Goal: Task Accomplishment & Management: Use online tool/utility

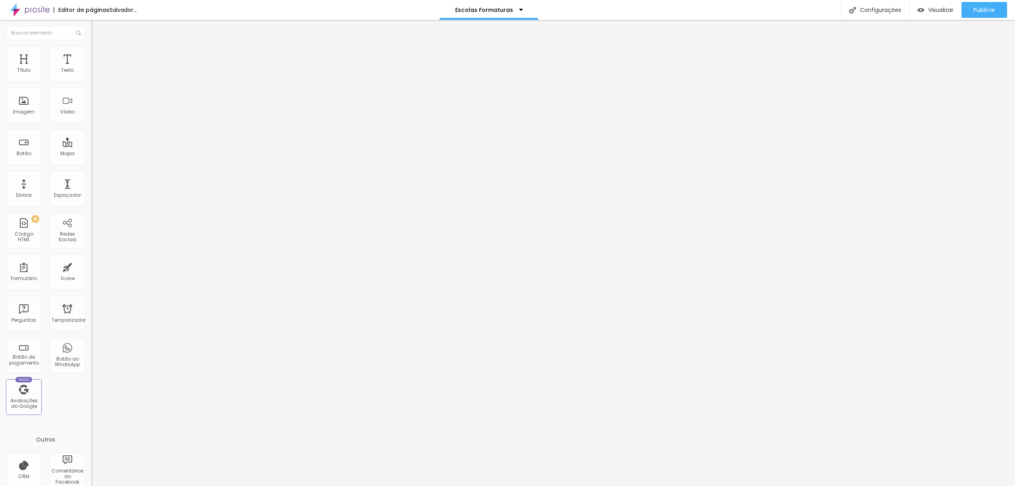
click at [96, 68] on font "Trocar imagem" at bounding box center [115, 64] width 38 height 7
type input "logo"
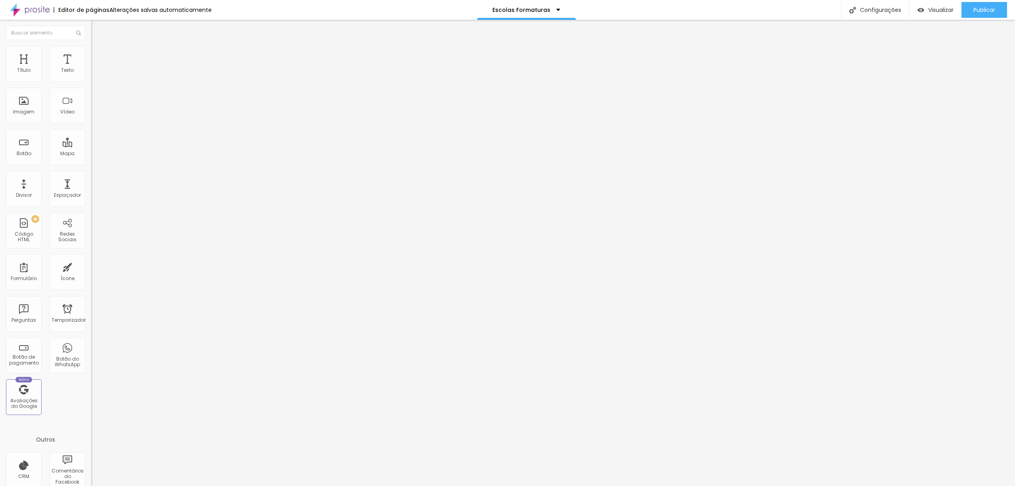
click at [948, 485] on div at bounding box center [507, 494] width 1015 height 7
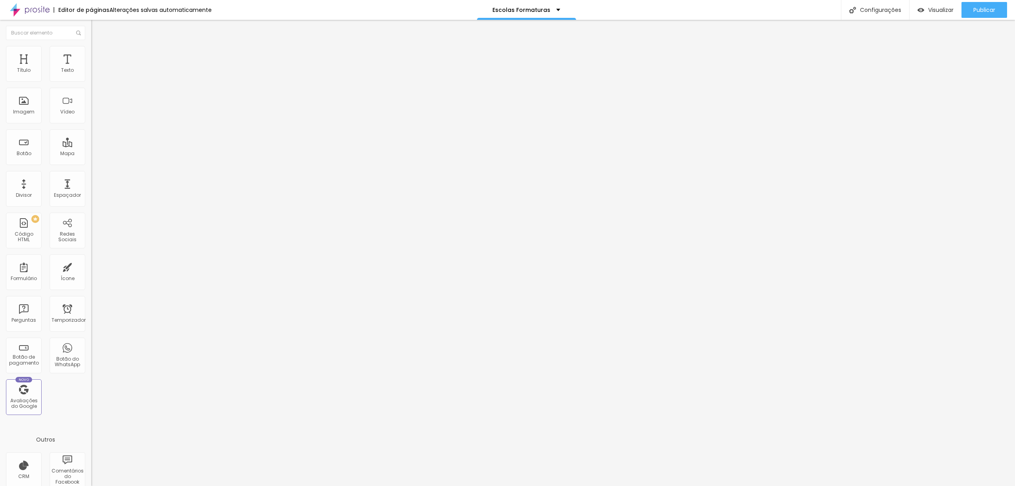
click at [96, 68] on font "Trocar imagem" at bounding box center [115, 64] width 38 height 7
type input "logo"
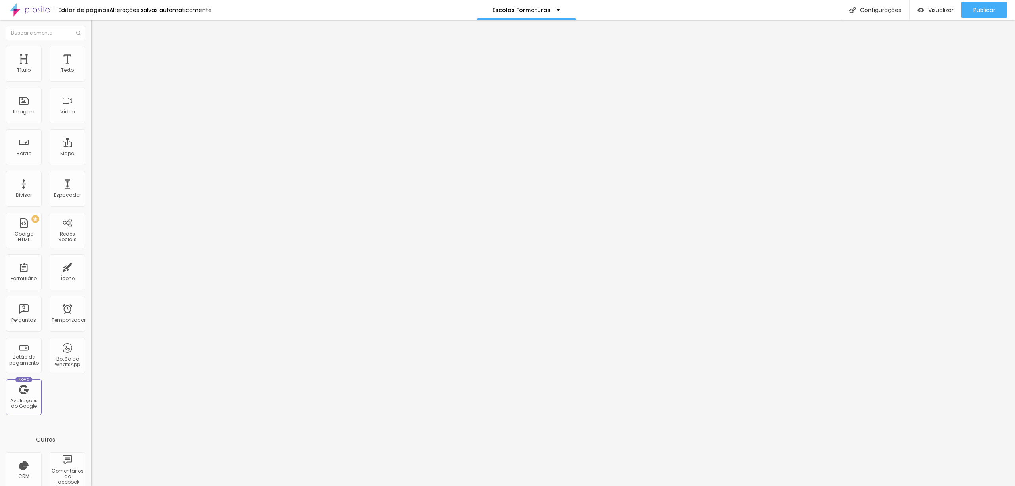
click at [96, 68] on font "Trocar imagem" at bounding box center [115, 64] width 38 height 7
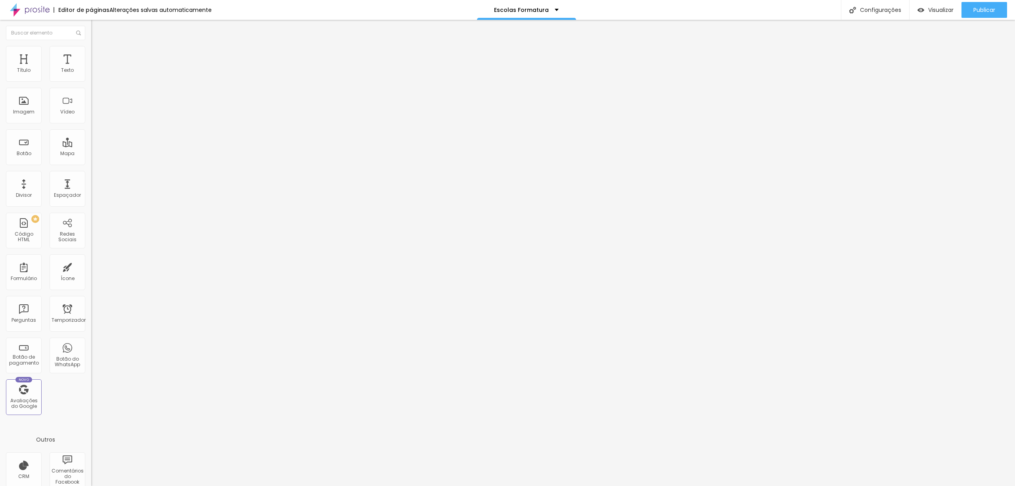
click at [91, 67] on div "Trocar imagem" at bounding box center [136, 65] width 91 height 6
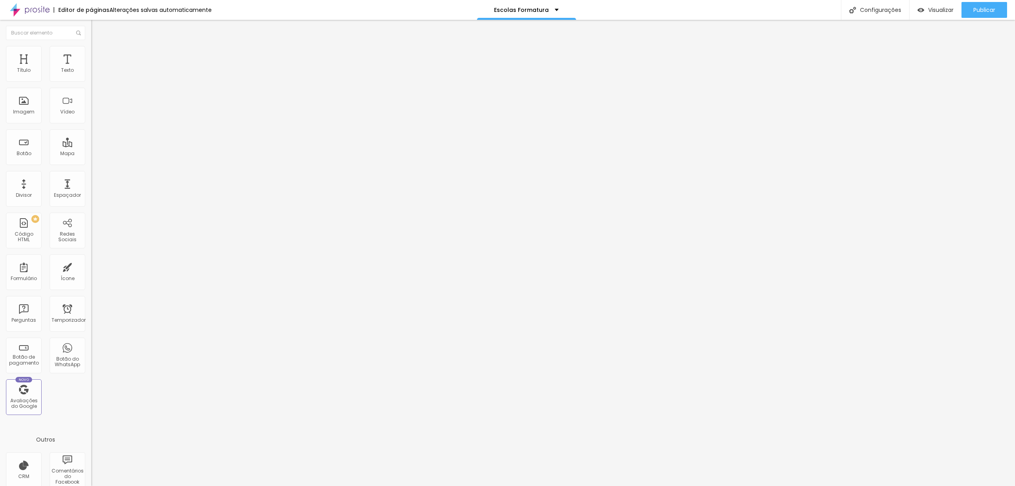
click at [96, 68] on font "Trocar imagem" at bounding box center [115, 64] width 38 height 7
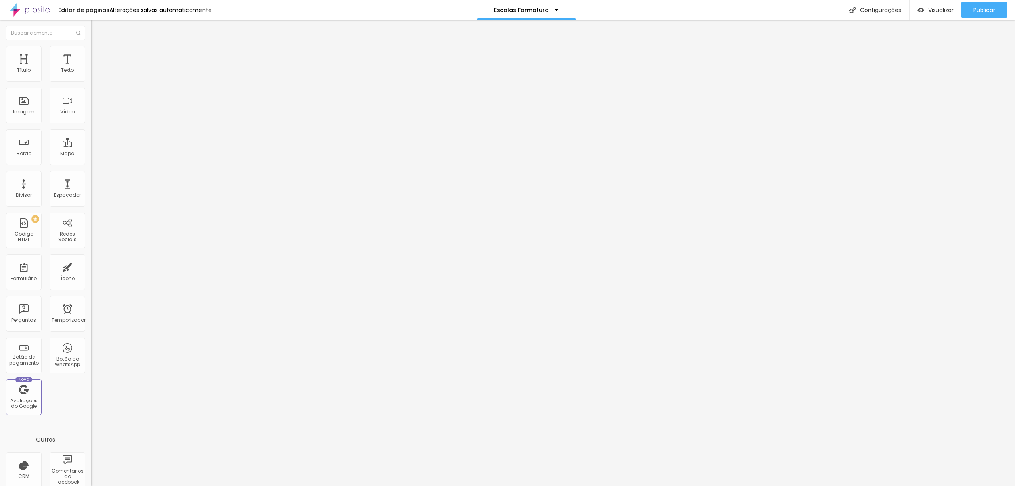
click at [945, 485] on div at bounding box center [507, 494] width 1015 height 7
click at [134, 68] on span at bounding box center [136, 64] width 5 height 7
click at [96, 68] on font "Trocar imagem" at bounding box center [115, 64] width 38 height 7
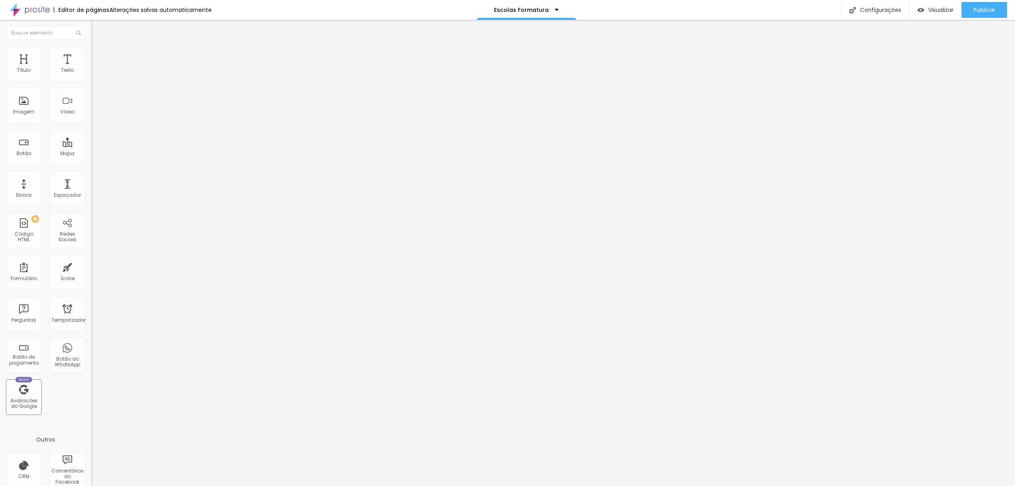
click at [96, 68] on font "Trocar imagem" at bounding box center [115, 64] width 38 height 7
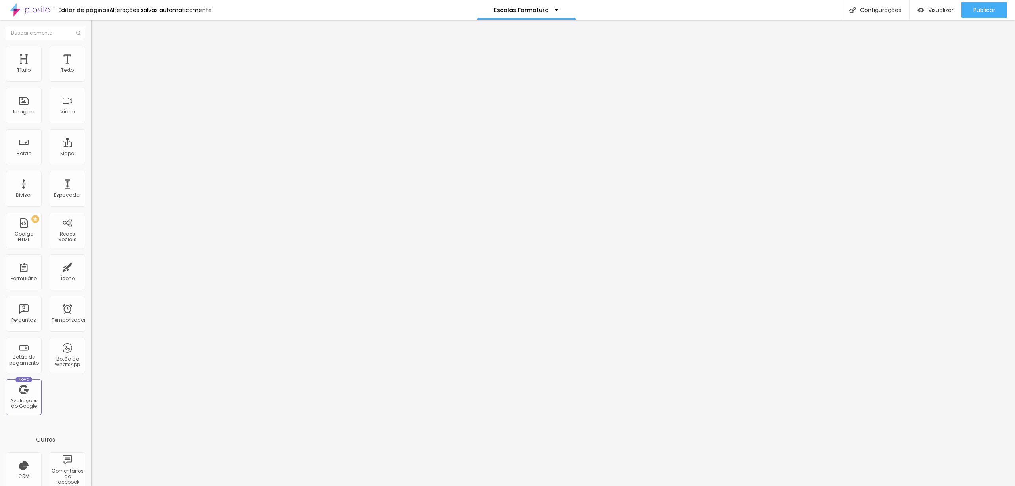
click at [63, 75] on div "Texto" at bounding box center [68, 64] width 36 height 36
click at [24, 110] on font "Imagem" at bounding box center [23, 111] width 21 height 7
click at [96, 68] on font "Adicionar imagem" at bounding box center [119, 64] width 46 height 7
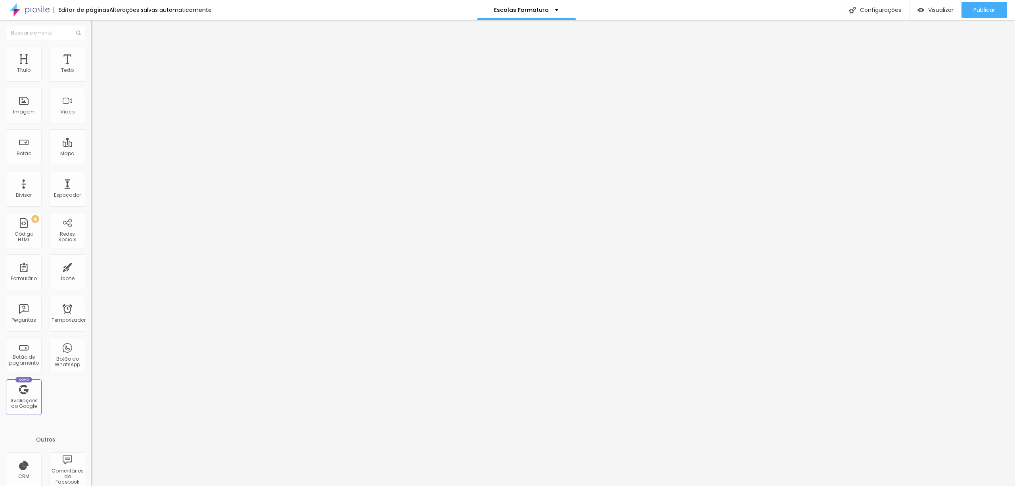
click at [96, 68] on font "Trocar imagem" at bounding box center [115, 64] width 38 height 7
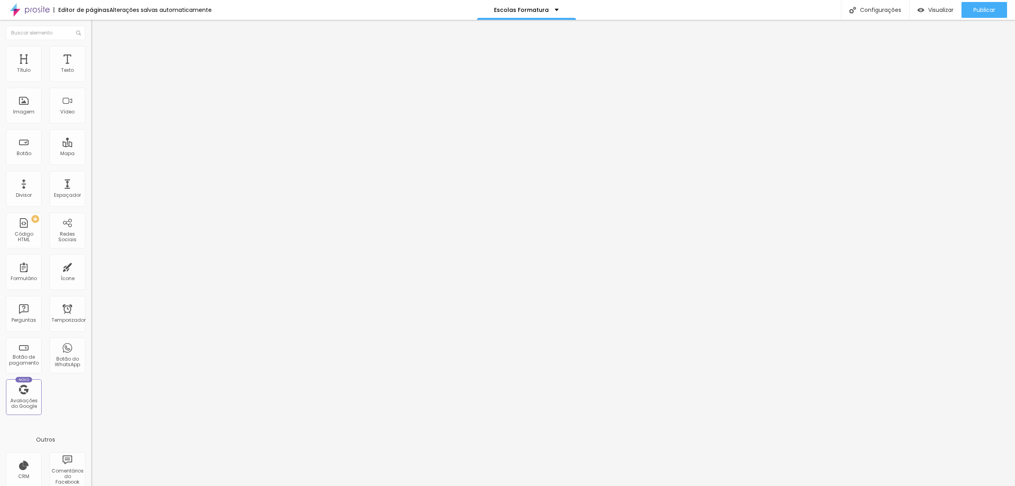
click at [26, 116] on div "Imagem" at bounding box center [24, 106] width 36 height 36
click at [96, 68] on font "Trocar imagem" at bounding box center [115, 64] width 38 height 7
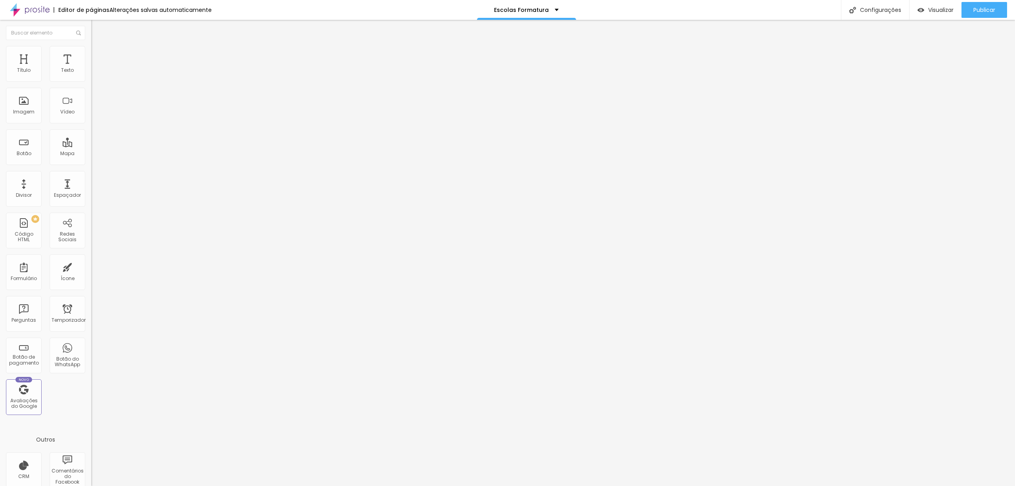
click at [91, 67] on div "Trocar imagem" at bounding box center [136, 65] width 91 height 6
click at [96, 68] on font "Trocar imagem" at bounding box center [115, 64] width 38 height 7
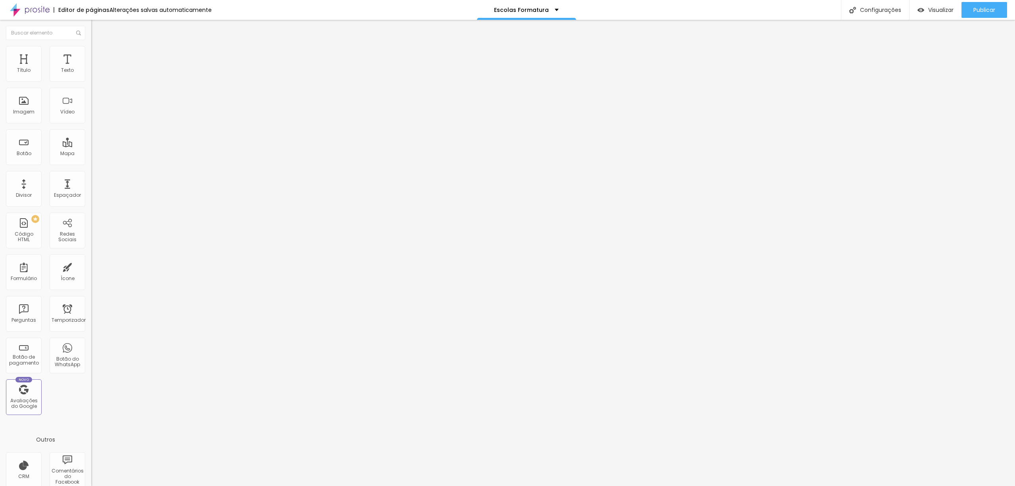
click at [91, 76] on button "button" at bounding box center [96, 72] width 11 height 8
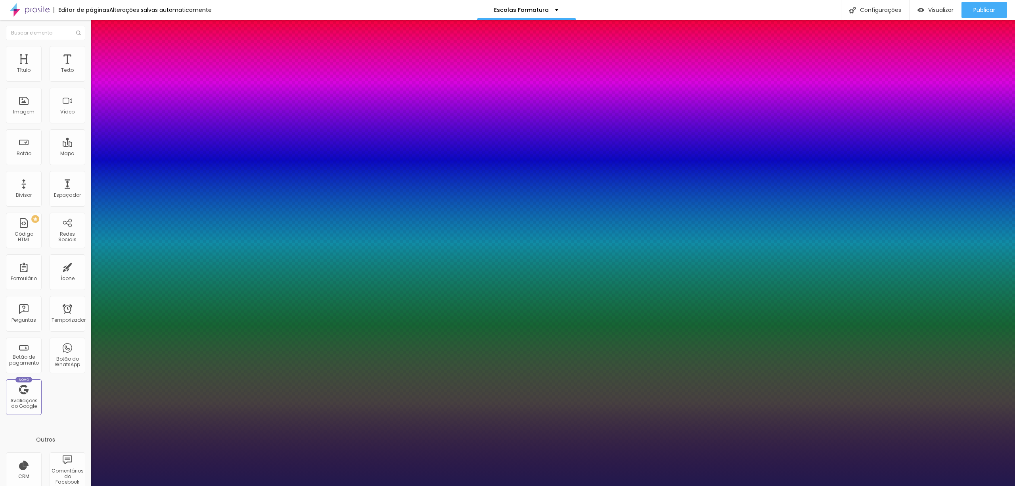
type input "52"
type input "1"
type input "50"
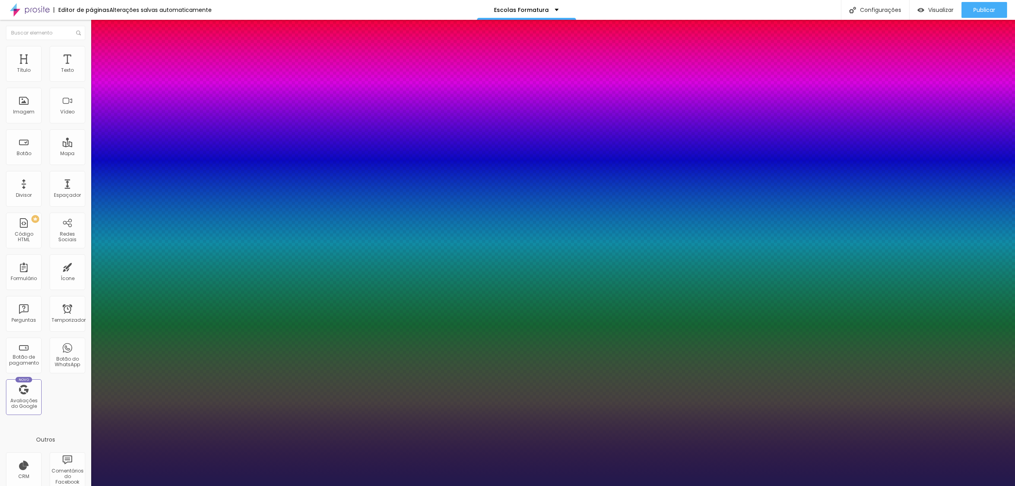
type input "1"
type input "49"
type input "1"
type input "48"
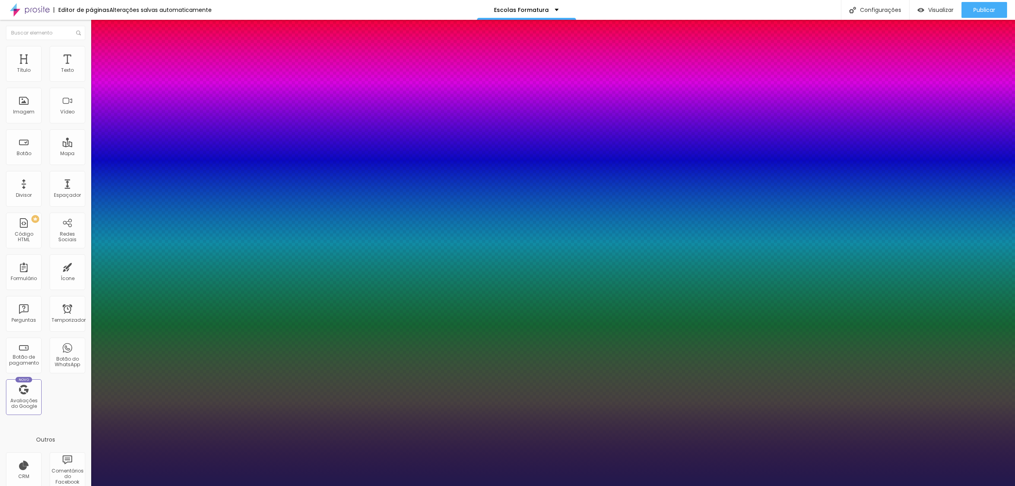
type input "48"
type input "1"
type input "47"
type input "1"
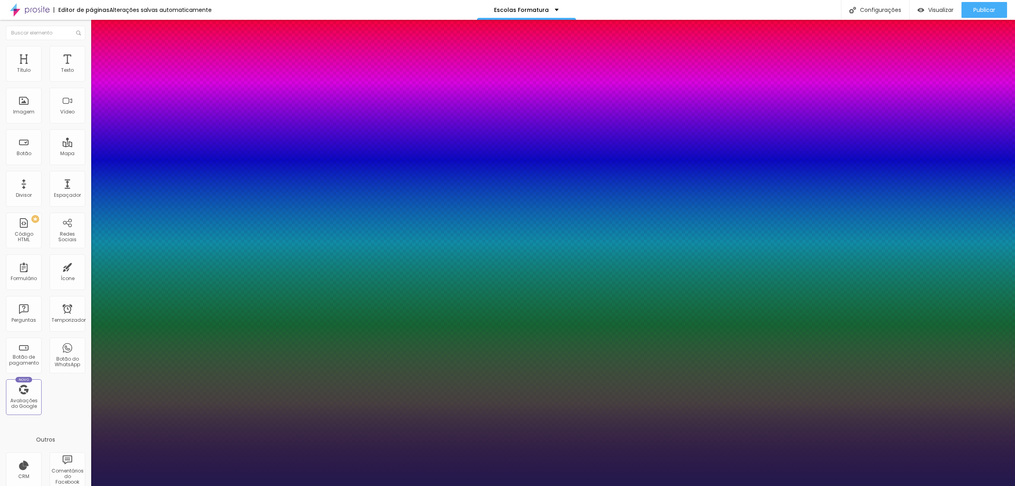
type input "46"
type input "1"
type input "45"
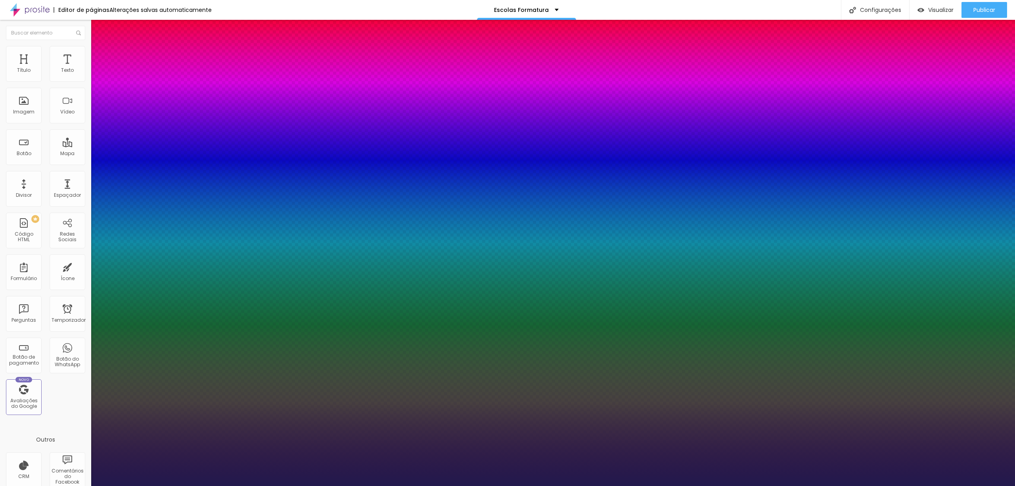
type input "1"
type input "44"
type input "1"
type input "41"
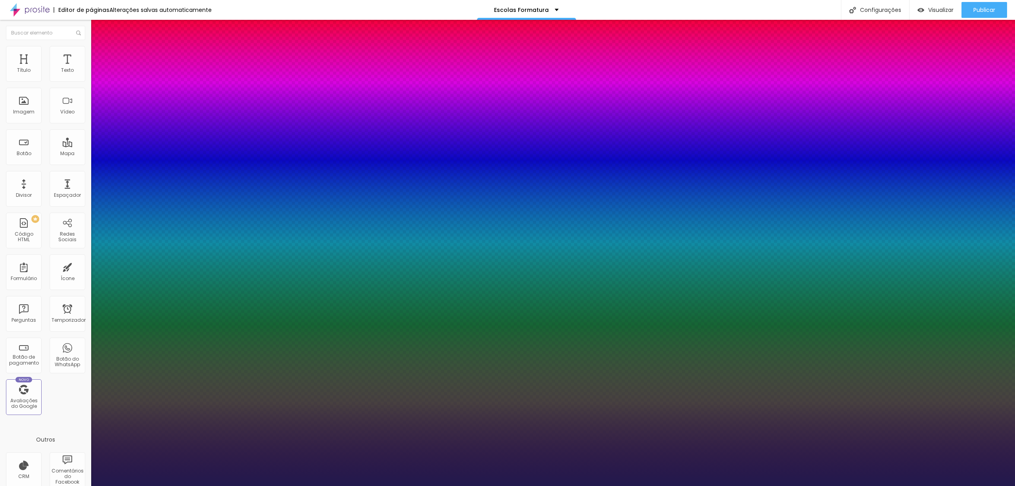
type input "41"
type input "1"
type input "40"
type input "1"
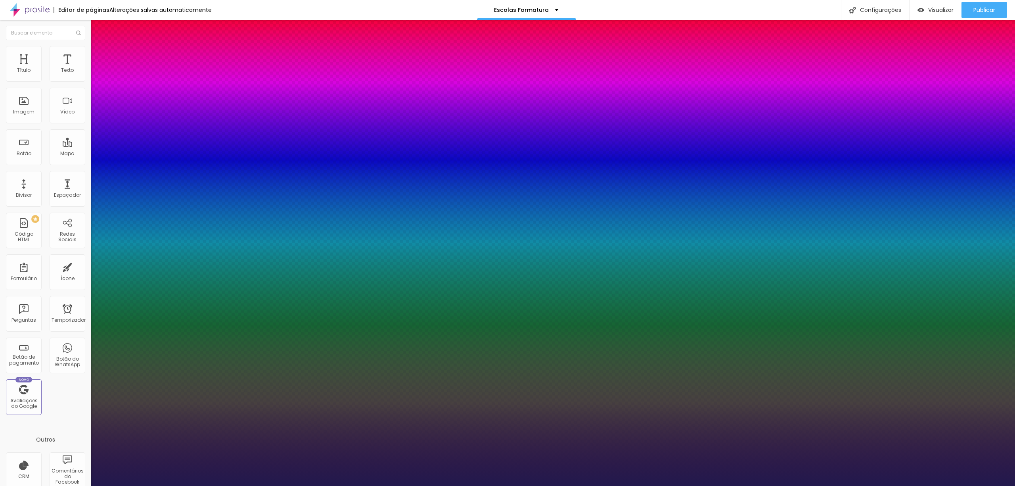
type input "39"
type input "1"
type input "35"
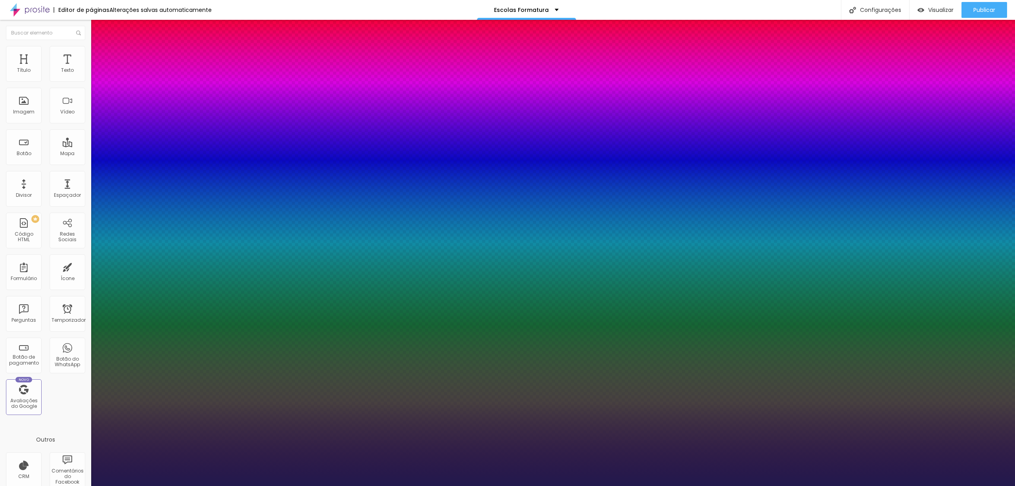
type input "1"
type input "34"
type input "1"
type input "33"
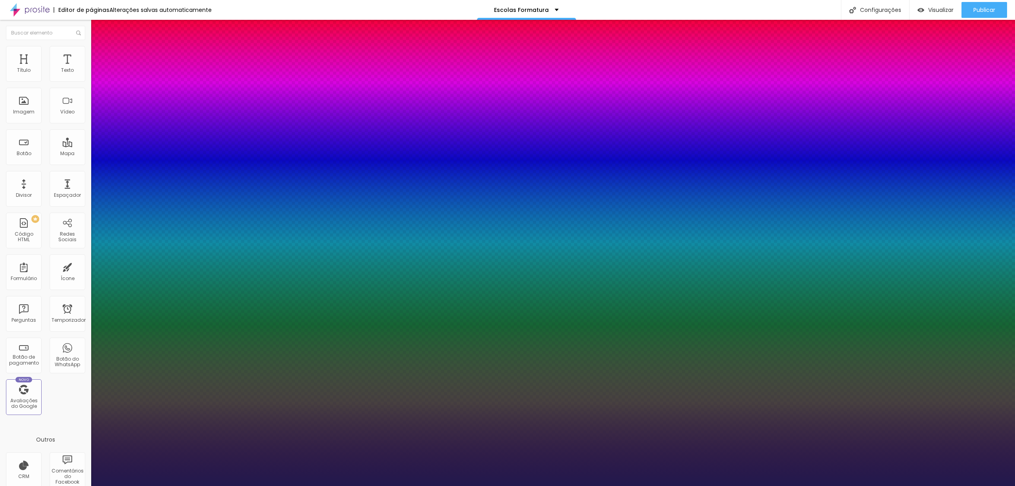
type input "33"
type input "1"
type input "31"
type input "1"
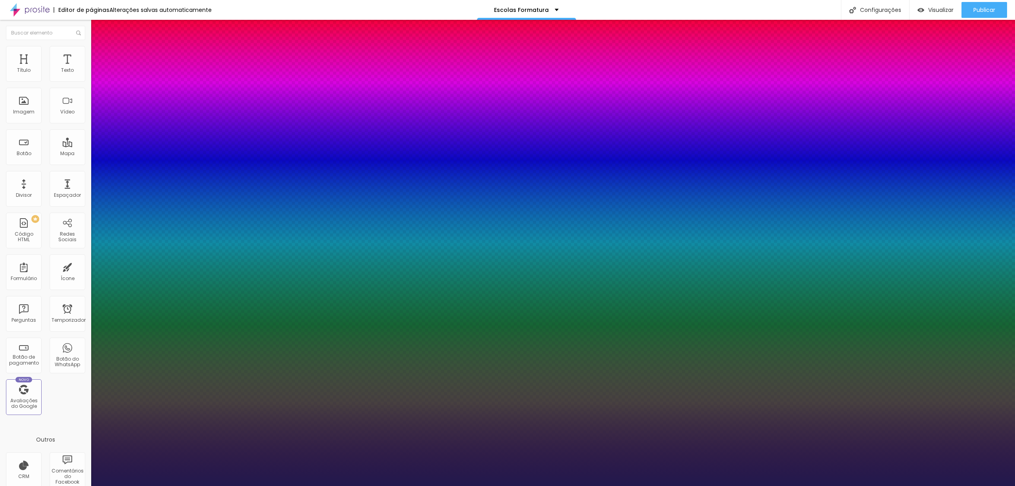
type input "30"
type input "1"
type input "29"
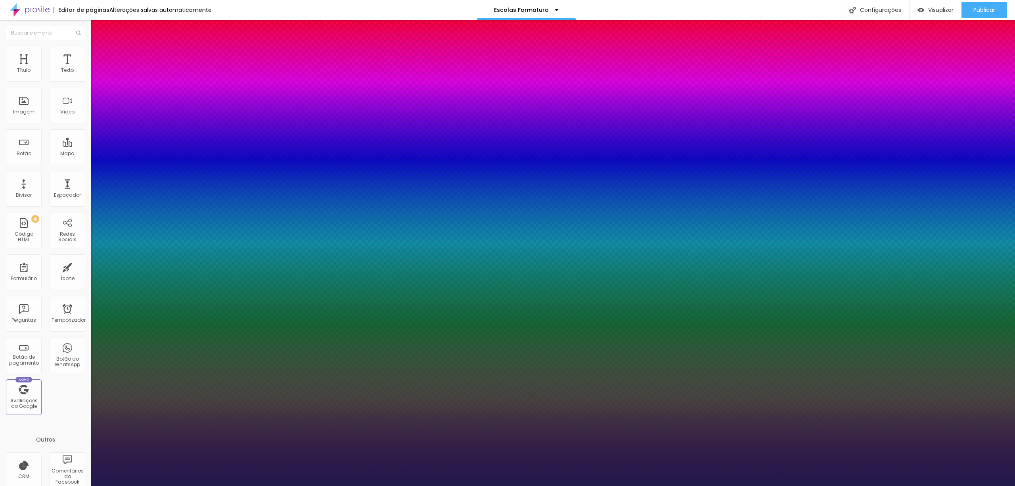
type input "1"
type input "27"
type input "1"
type input "28"
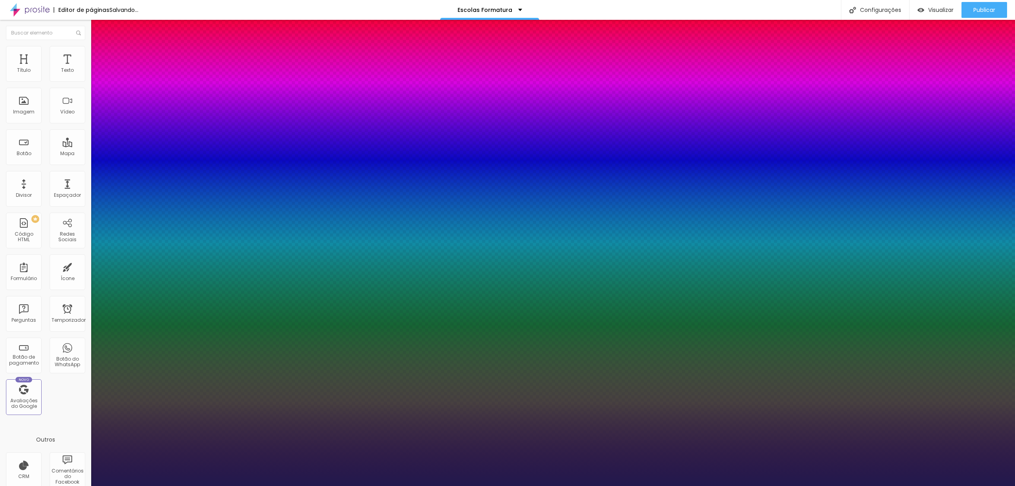
type input "28"
type input "1"
type input "29"
type input "1"
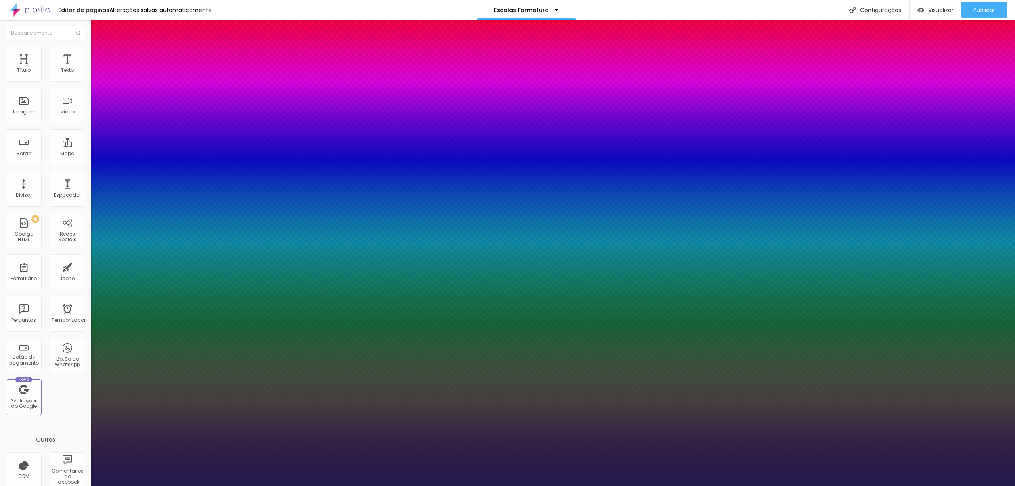
type input "30"
type input "1"
type input "31"
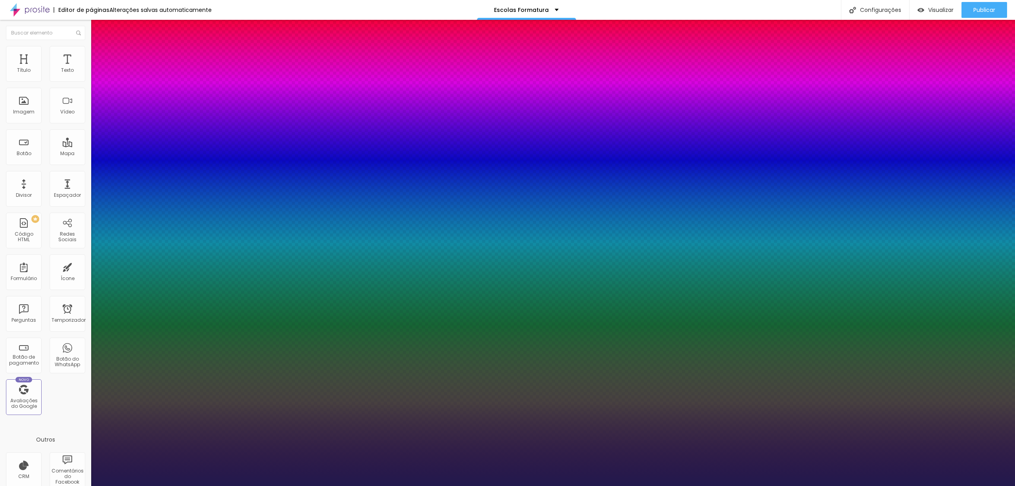
type input "1"
drag, startPoint x: 129, startPoint y: 135, endPoint x: 117, endPoint y: 137, distance: 12.8
type input "31"
type input "1"
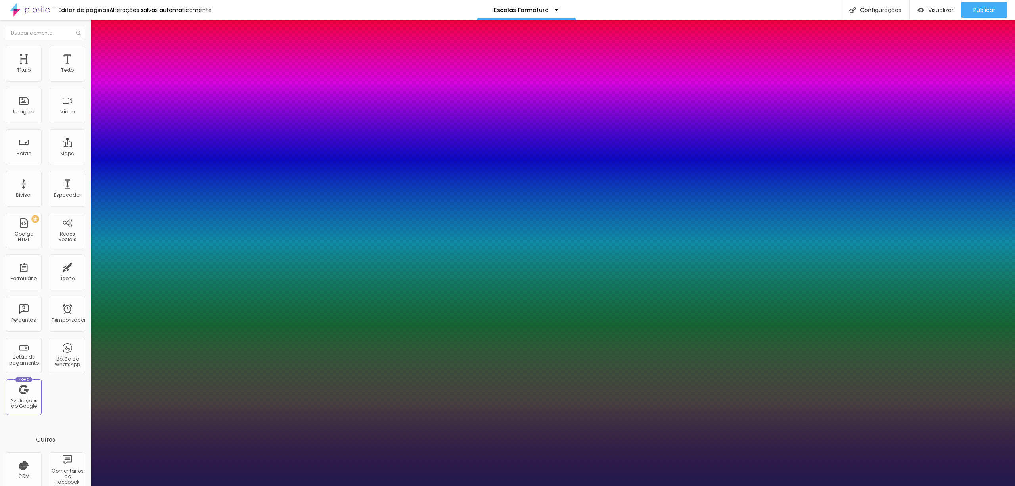
type input "1"
type input "0.9"
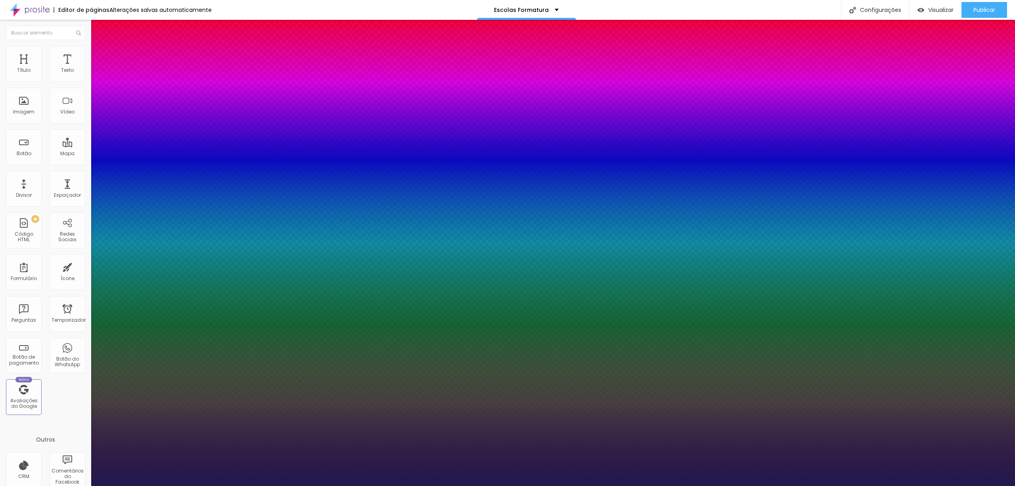
type input "1"
type input "1.1"
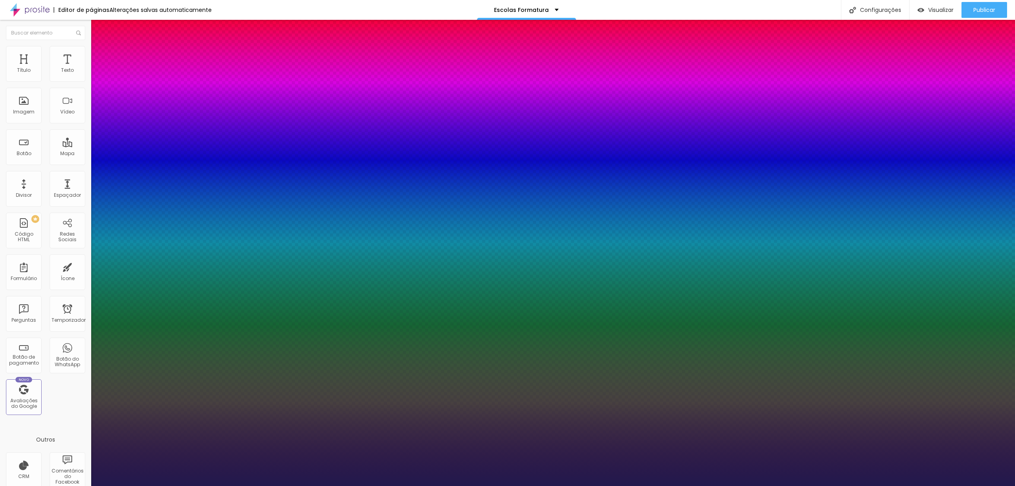
type input "1.1"
type input "1"
type input "1.2"
drag, startPoint x: 121, startPoint y: 189, endPoint x: 130, endPoint y: 192, distance: 9.2
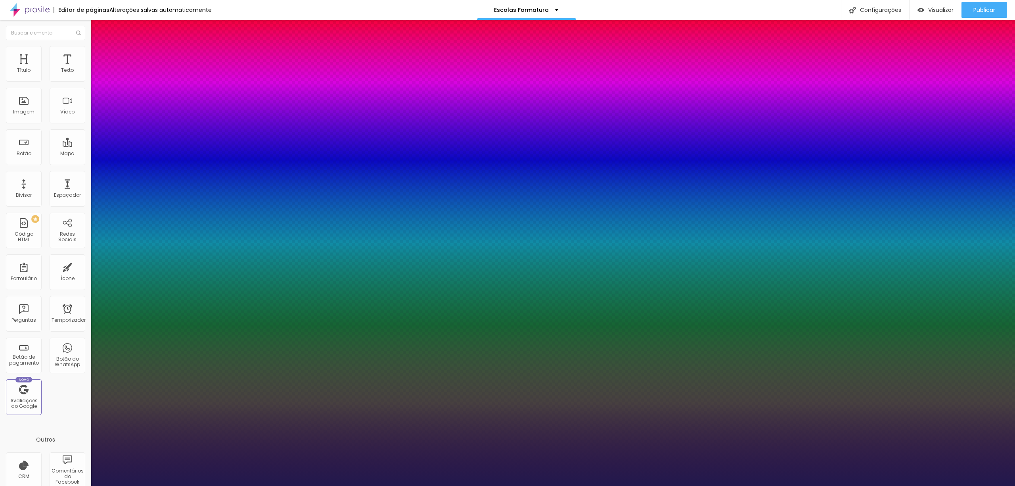
type input "1.2"
type input "37"
type input "39"
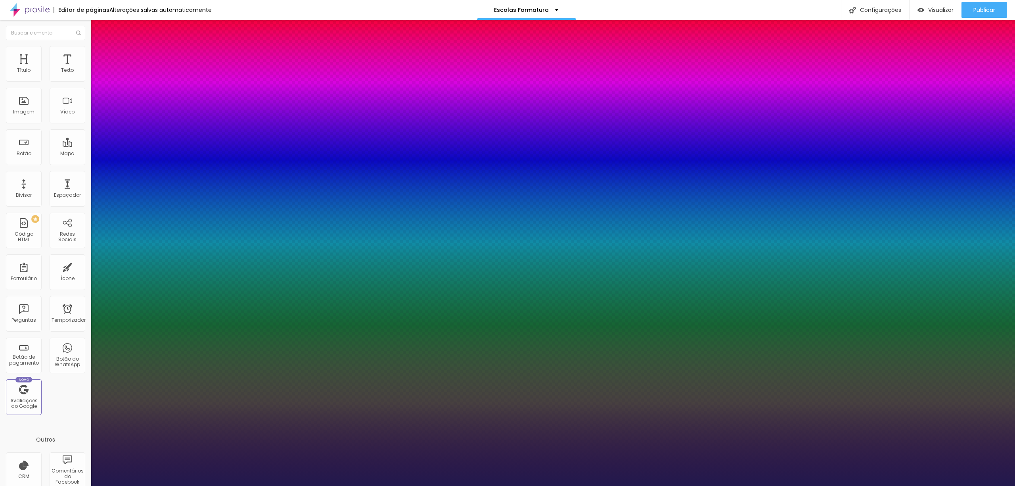
type input "39"
type input "40"
type input "42"
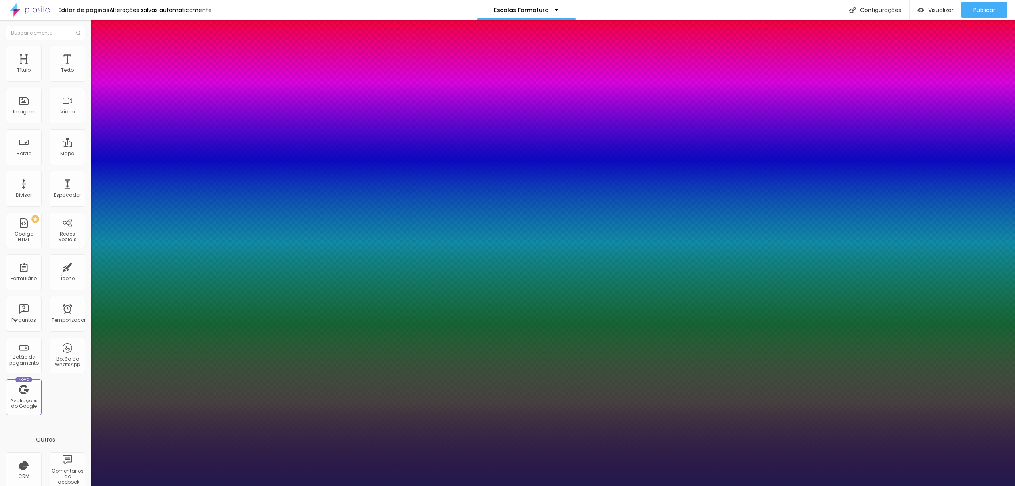
type input "41"
type input "40"
type input "39"
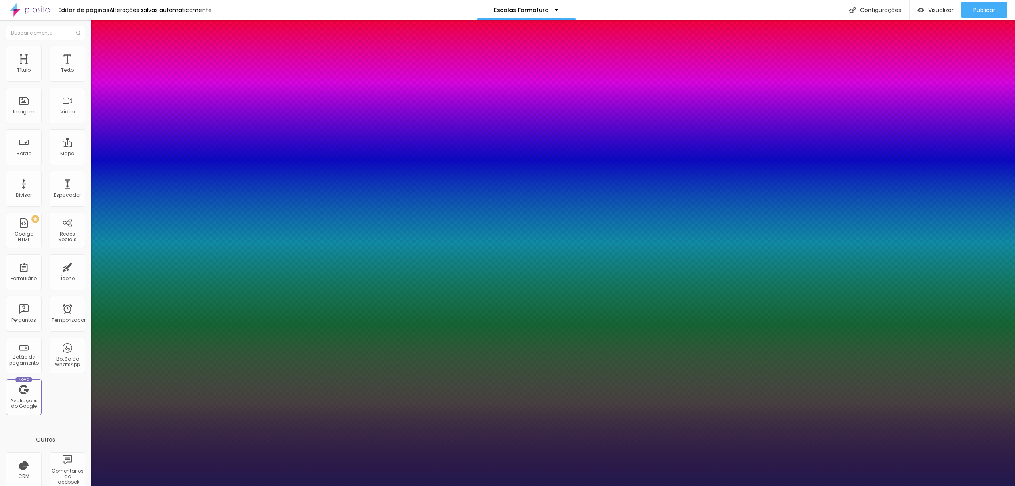
type input "39"
type input "37"
type input "35"
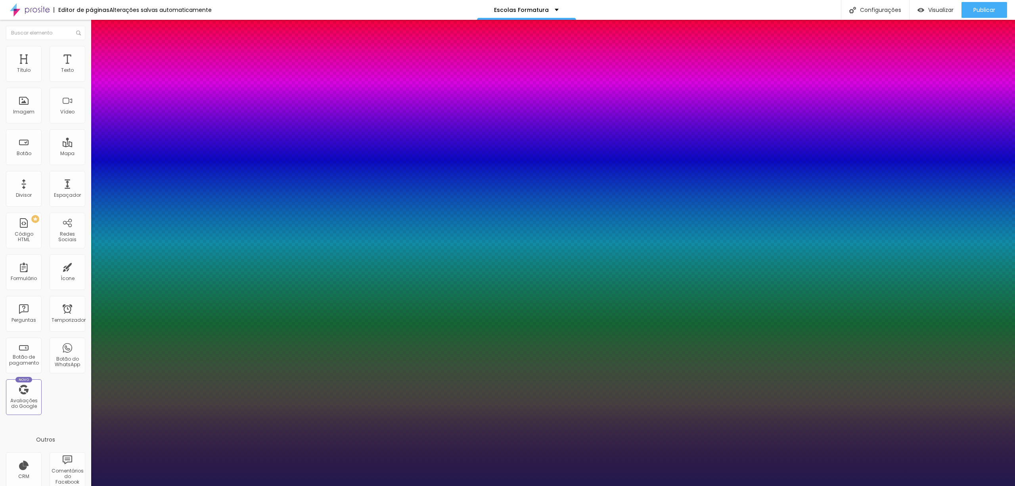
type input "34"
type input "32"
type input "31"
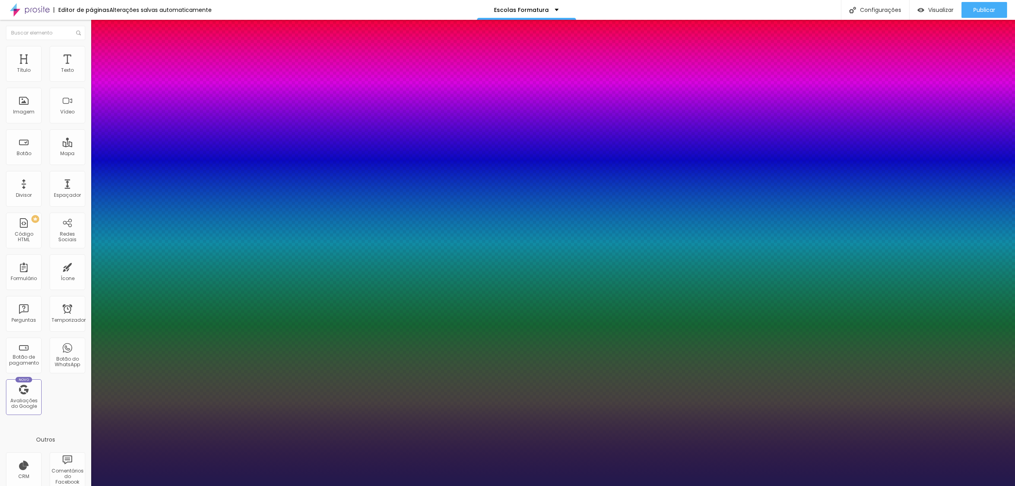
type input "31"
type input "29"
type input "28"
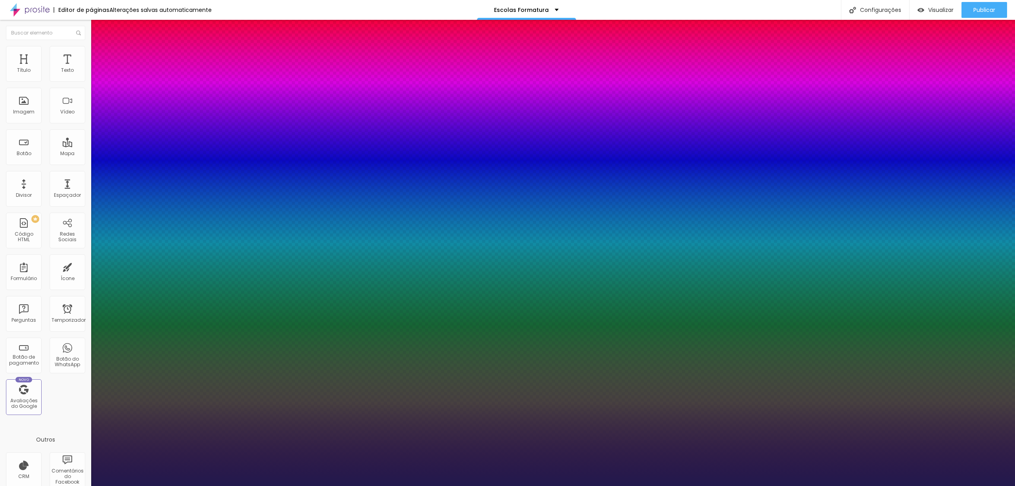
type input "27"
type input "25"
type input "24"
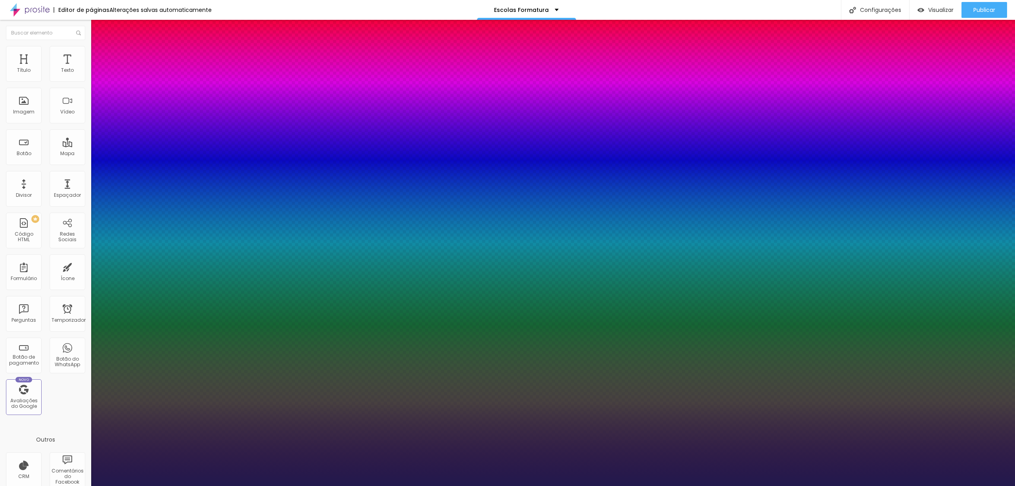
type input "24"
type input "23"
type input "21"
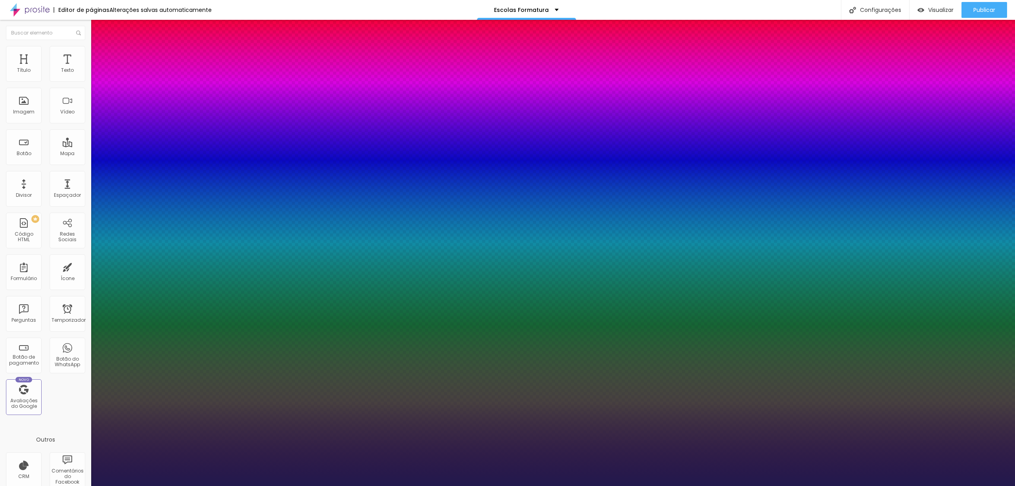
type input "20"
type input "19"
type input "18"
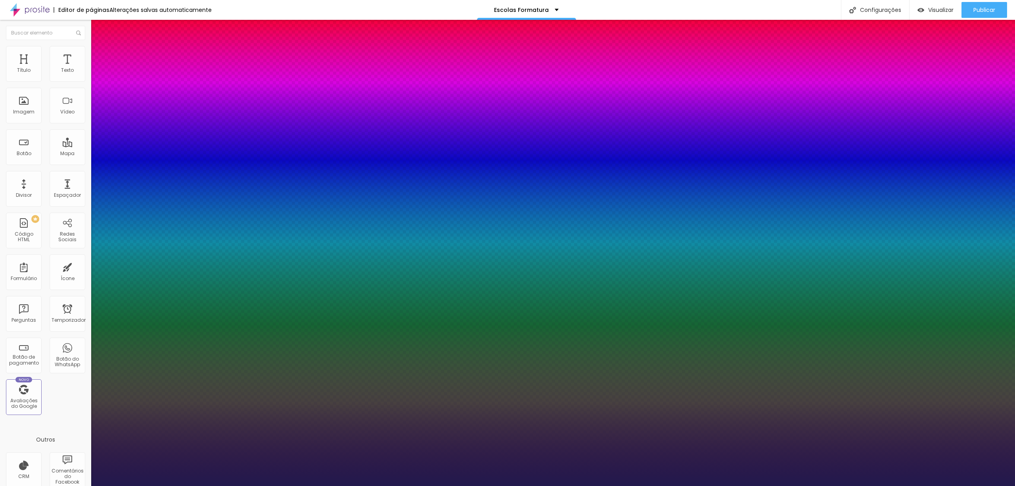
type input "18"
type input "16"
type input "15"
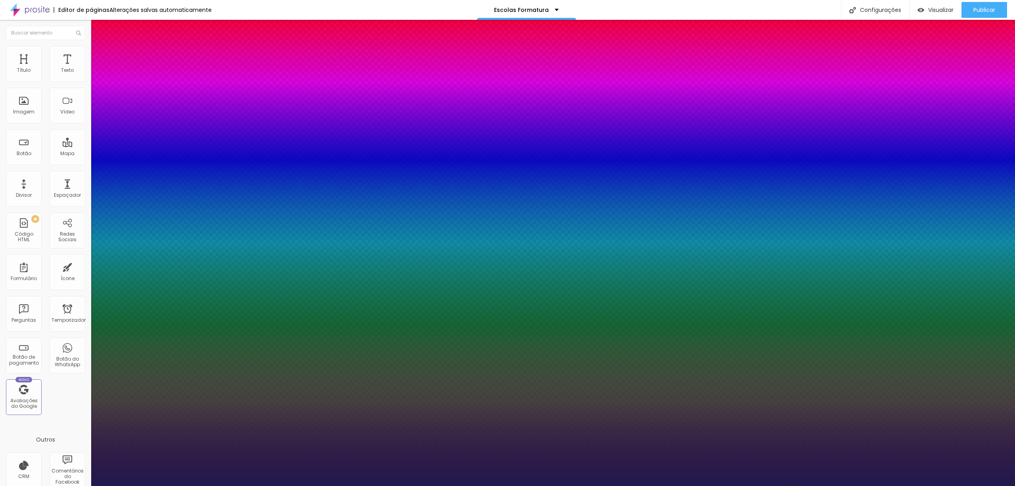
type input "12"
type input "9"
type input "8"
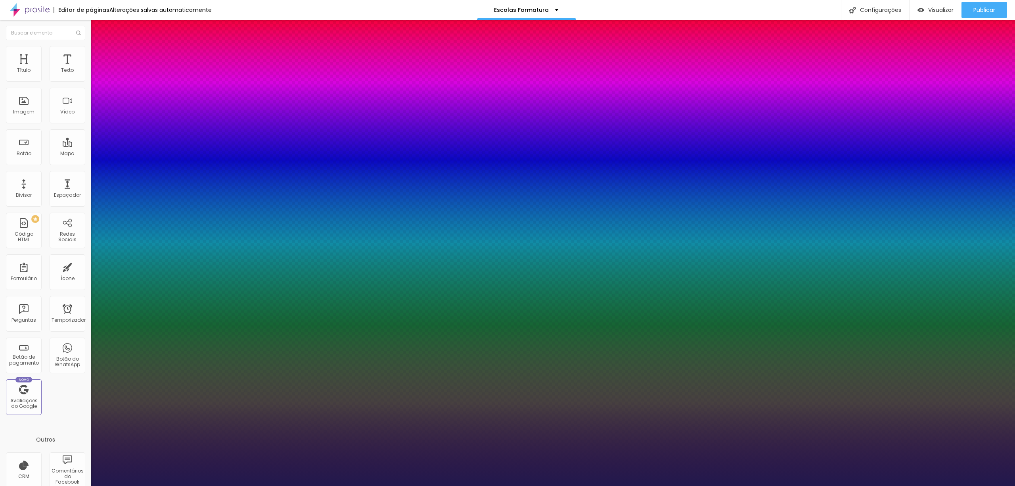
type input "8"
type input "7"
type input "5"
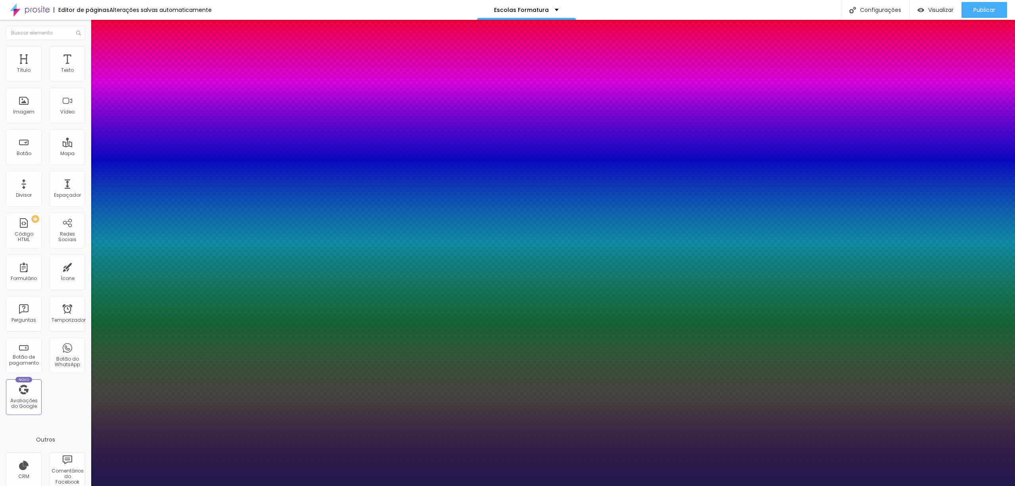
type input "4"
type input "3"
type input "1"
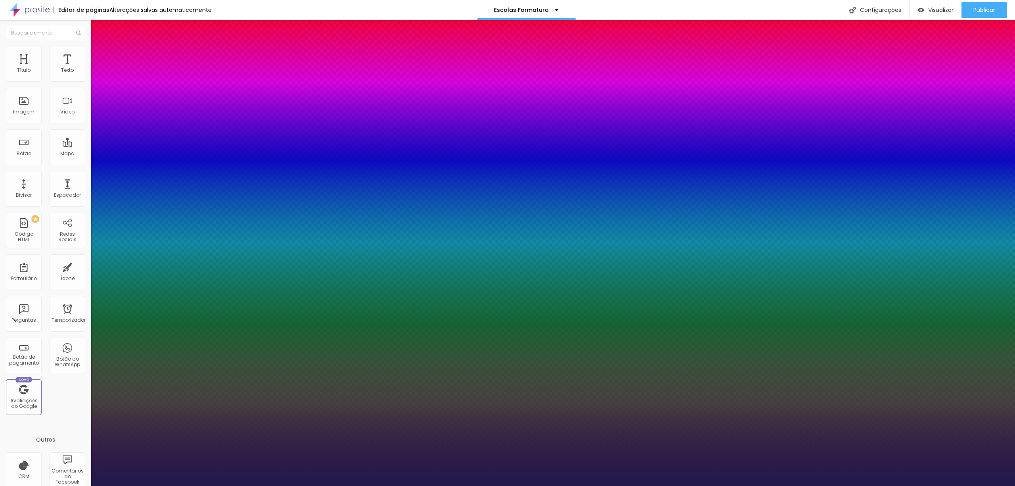
type input "1"
type input "0"
drag, startPoint x: 125, startPoint y: 171, endPoint x: 100, endPoint y: 177, distance: 24.9
type input "0"
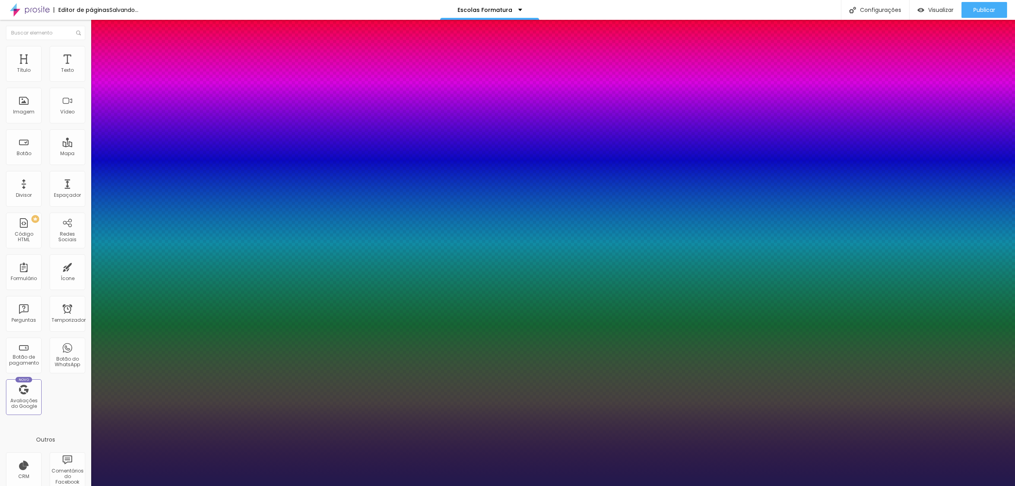
type input "0.7"
type input "0.8"
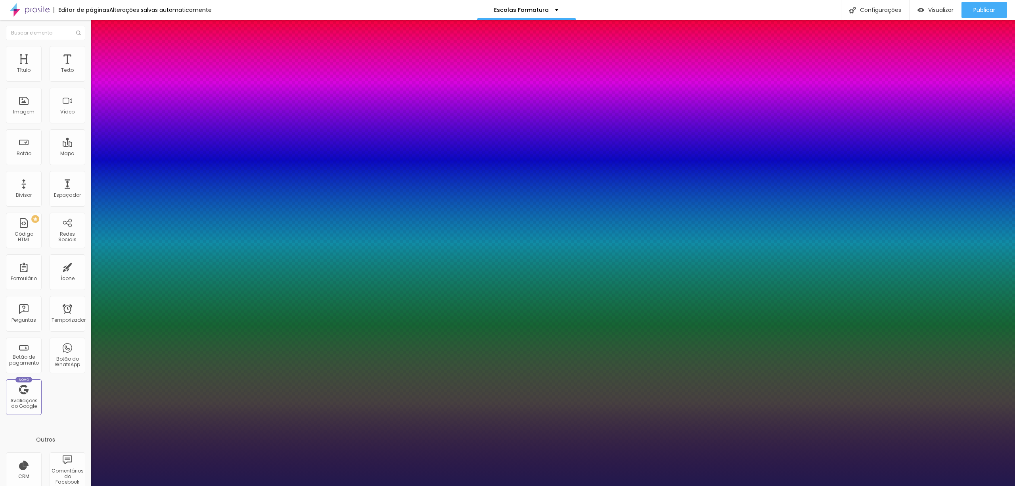
type input "1.2"
type input "1.4"
type input "1.3"
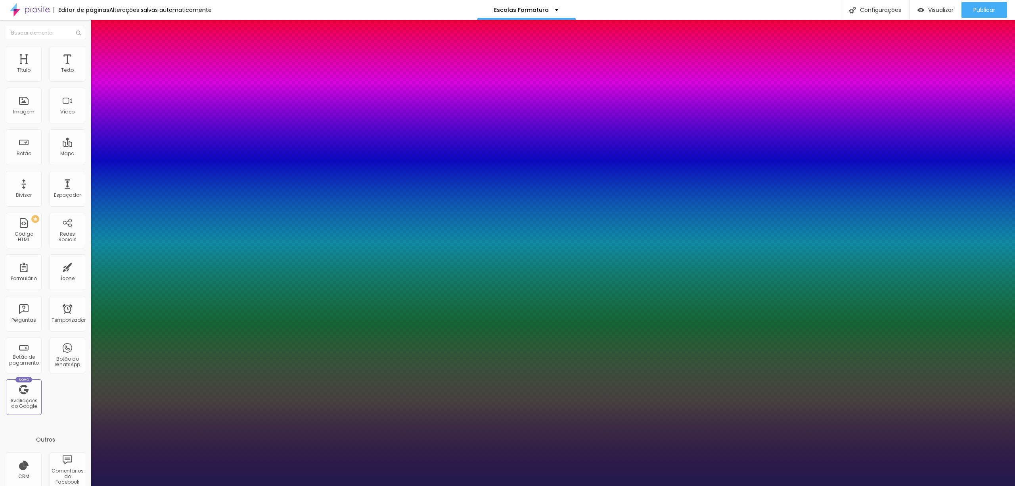
type input "1.3"
type input "1.2"
type input "1.1"
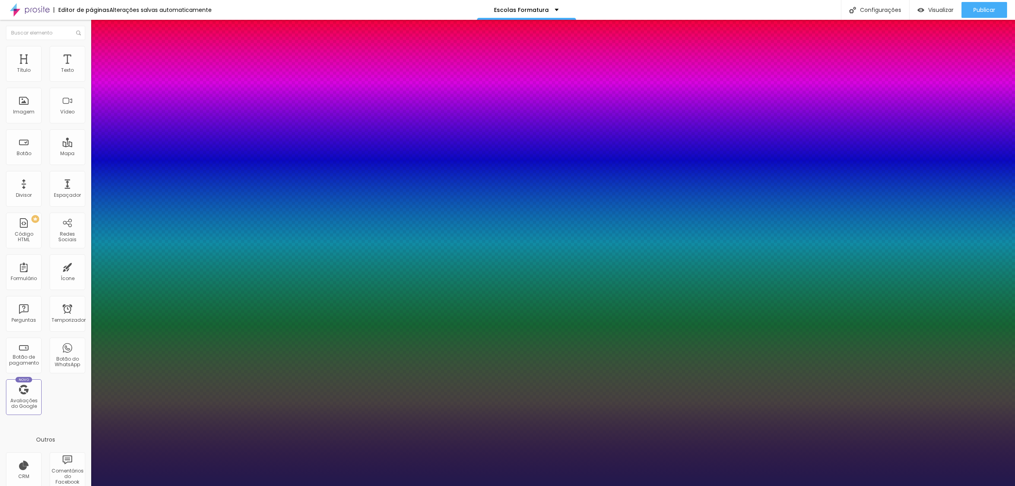
type input "0.9"
type input "0.7"
type input "0.4"
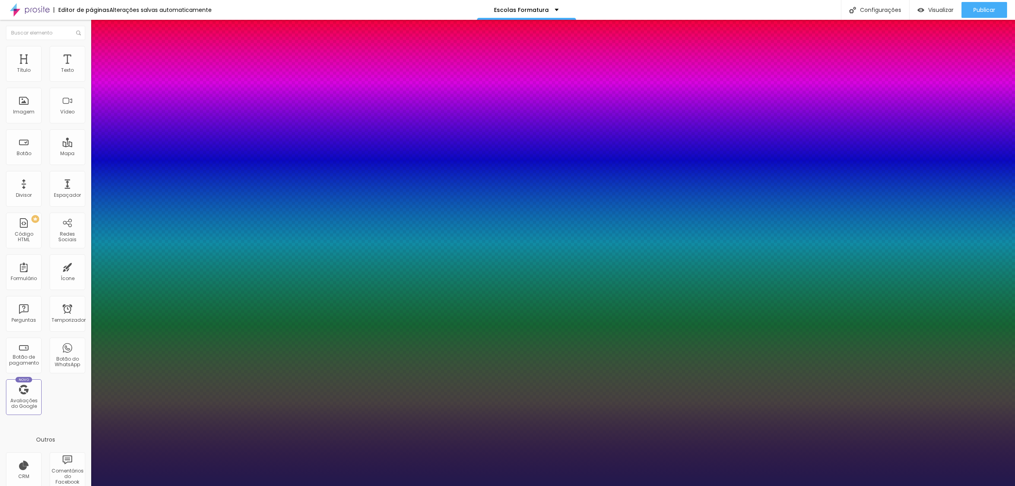
type input "0.4"
type input "0.3"
type input "0"
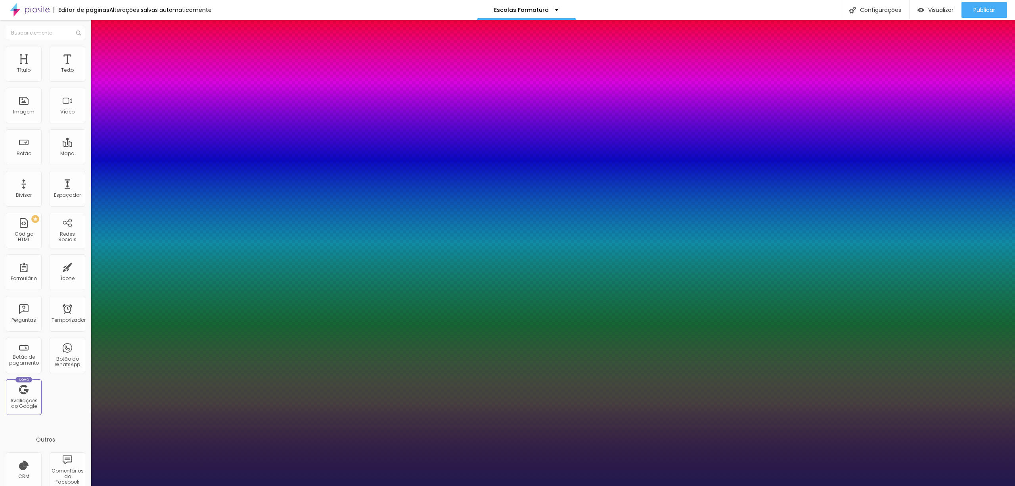
drag, startPoint x: 107, startPoint y: 152, endPoint x: 100, endPoint y: 154, distance: 7.3
click at [581, 485] on div at bounding box center [507, 486] width 1015 height 0
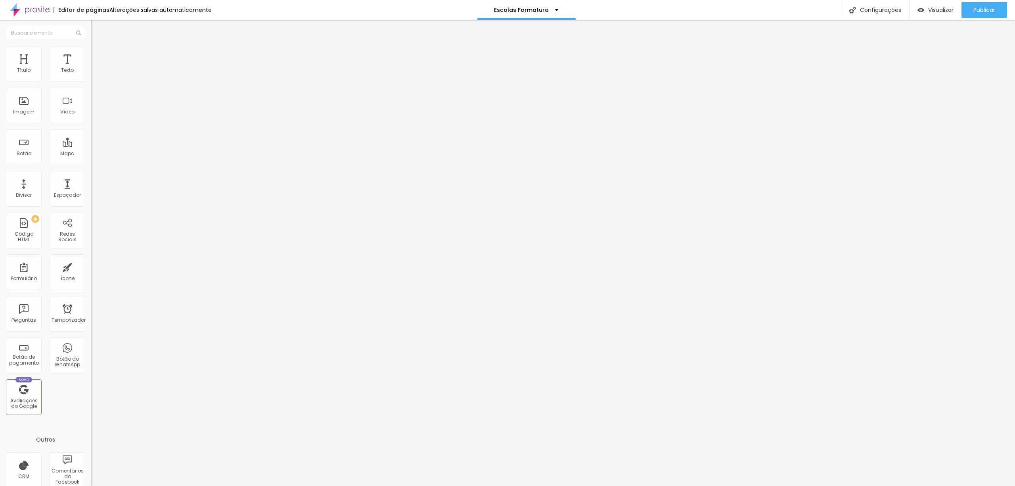
click at [91, 76] on button "button" at bounding box center [96, 72] width 11 height 8
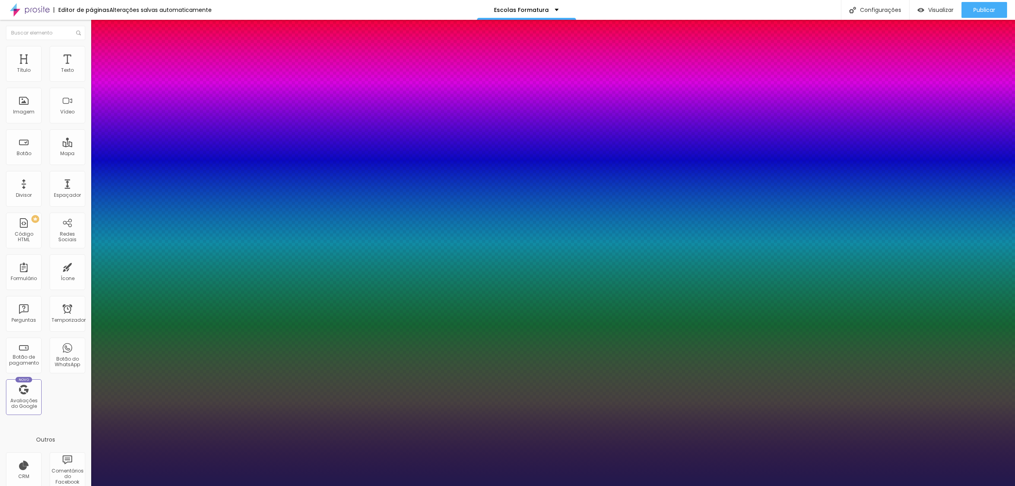
type input "1.9"
type input "1.6"
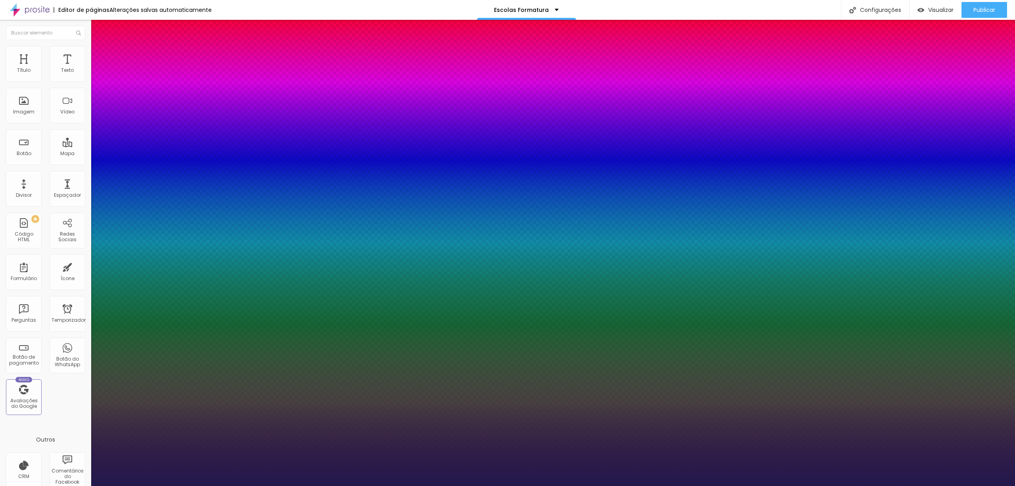
type input "1.5"
type input "1.2"
type input "1.1"
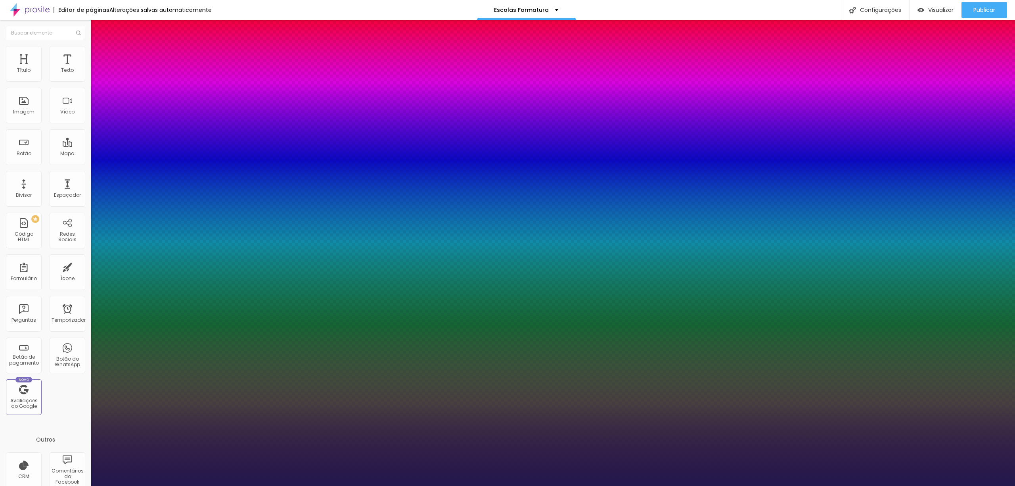
type input "1.1"
type input "0.9"
type input "0.5"
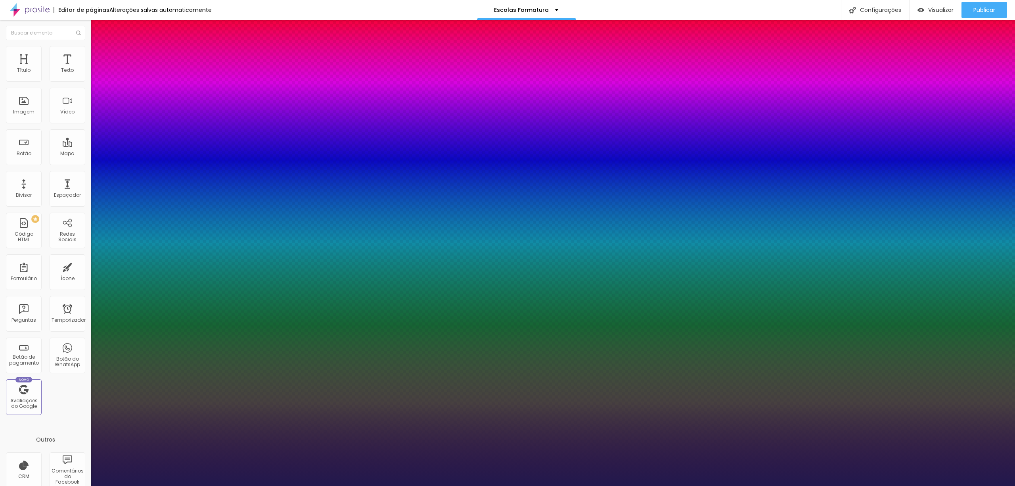
type input "0.3"
type input "0"
drag, startPoint x: 111, startPoint y: 152, endPoint x: 91, endPoint y: 157, distance: 20.8
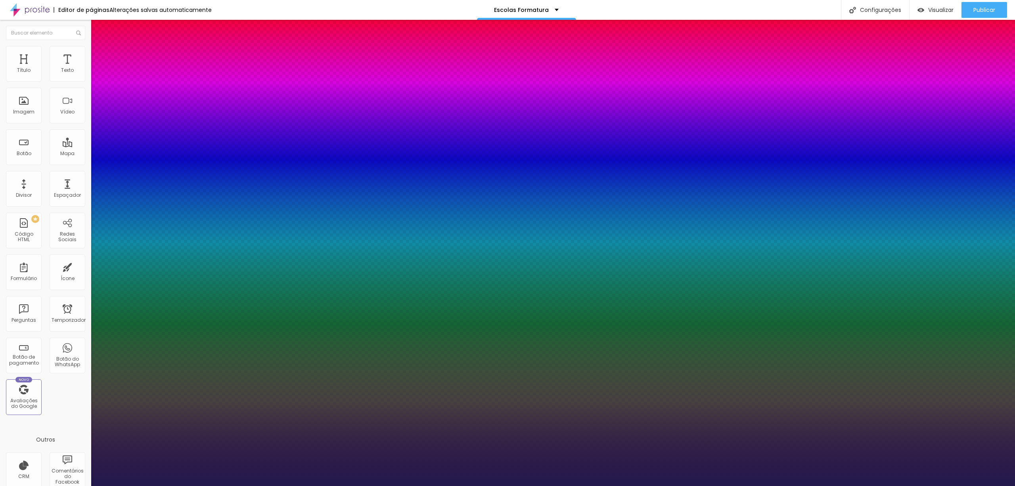
type input "0"
type input "1.4"
type input "1.5"
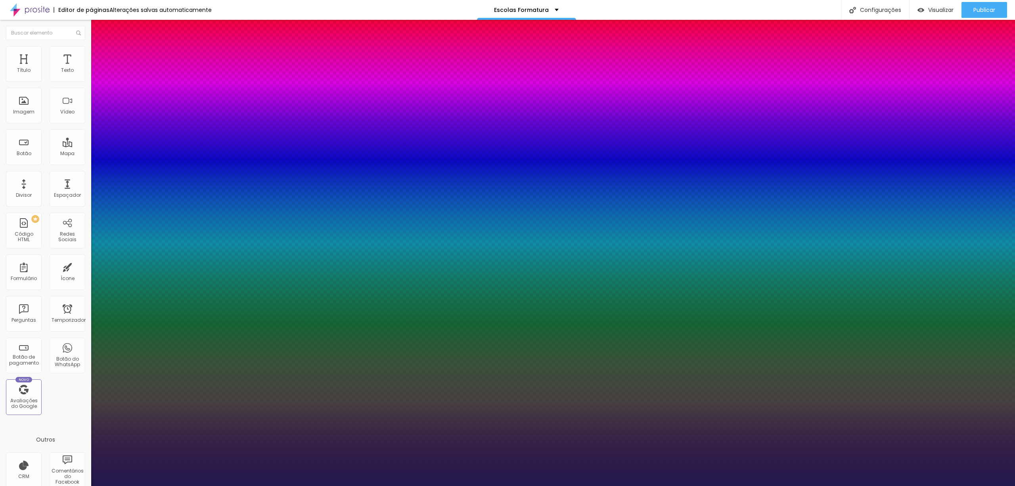
type input "1.5"
click at [493, 485] on div at bounding box center [507, 486] width 1015 height 0
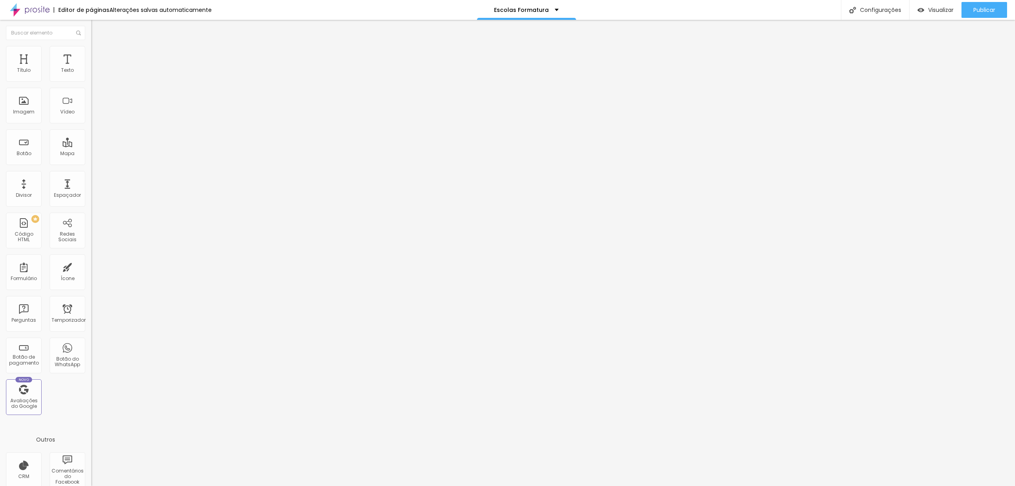
click at [94, 74] on icon "button" at bounding box center [96, 71] width 5 height 5
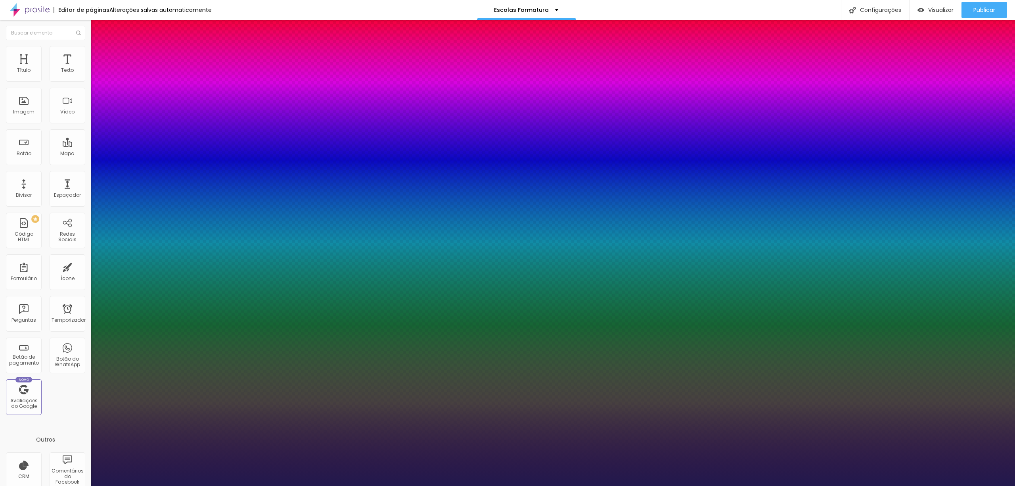
type input "43"
click at [866, 485] on div at bounding box center [507, 486] width 1015 height 0
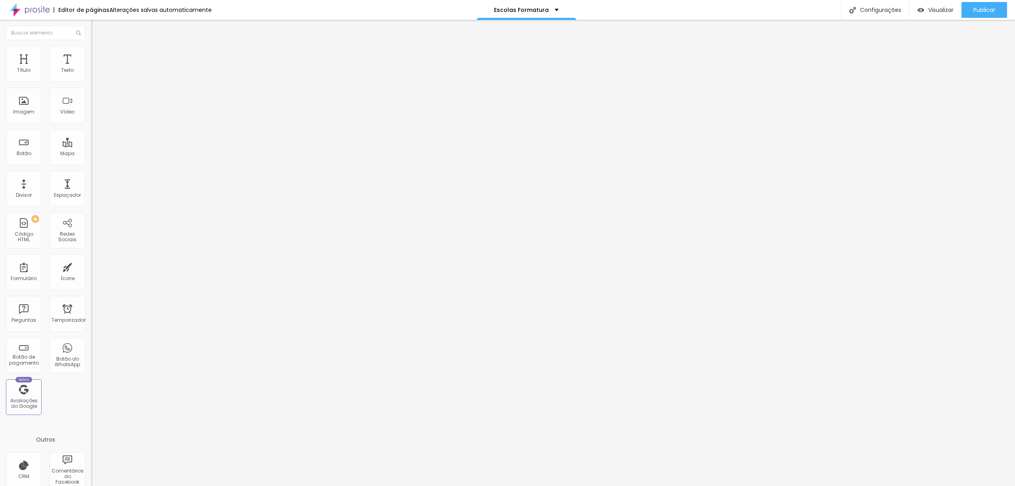
click at [94, 115] on icon "button" at bounding box center [96, 112] width 5 height 5
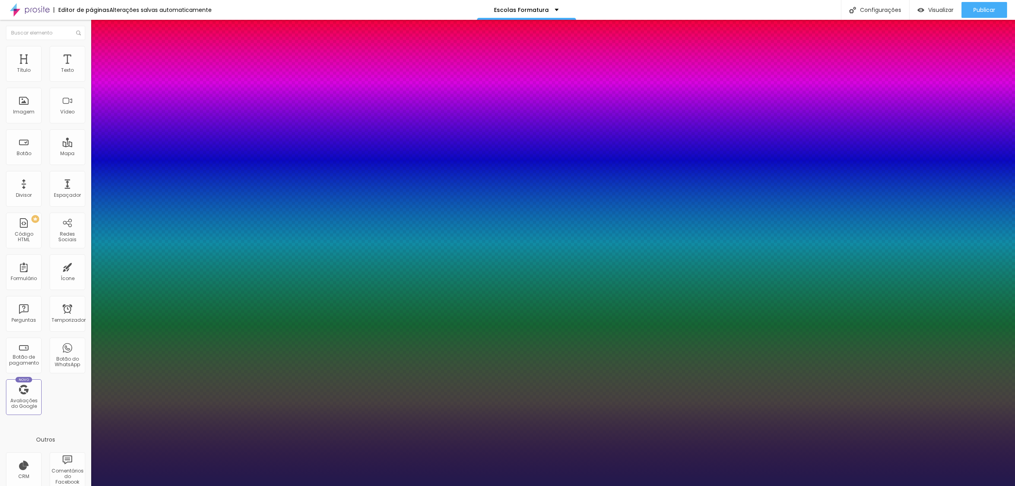
drag, startPoint x: 135, startPoint y: 279, endPoint x: 140, endPoint y: 279, distance: 4.8
click at [690, 485] on div at bounding box center [507, 486] width 1015 height 0
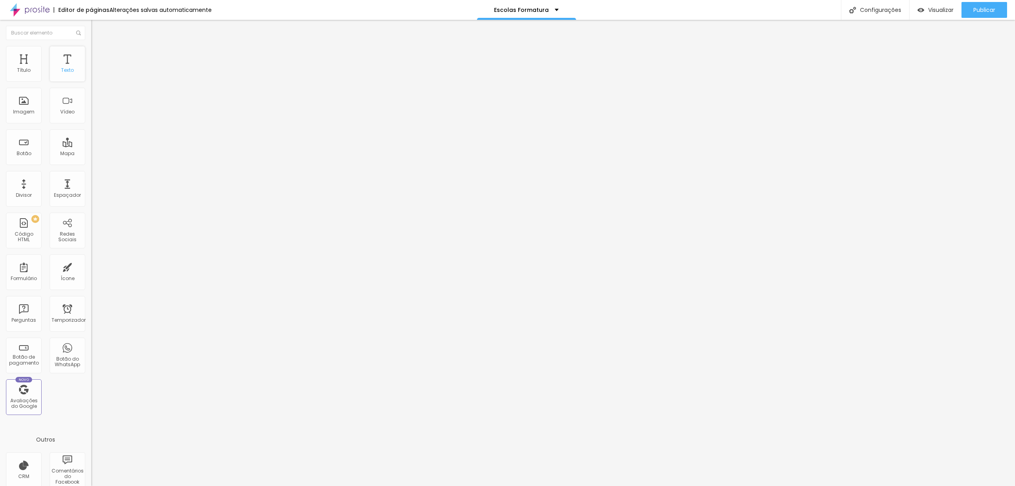
click at [61, 73] on font "Texto" at bounding box center [67, 70] width 13 height 7
click at [91, 76] on button "button" at bounding box center [96, 72] width 11 height 8
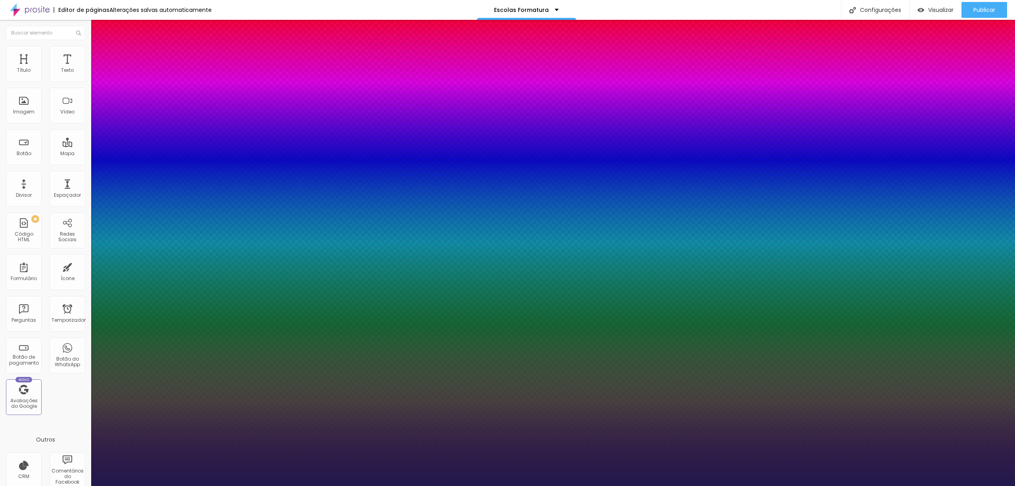
drag, startPoint x: 111, startPoint y: 134, endPoint x: 116, endPoint y: 135, distance: 5.0
click at [416, 485] on div at bounding box center [507, 486] width 1015 height 0
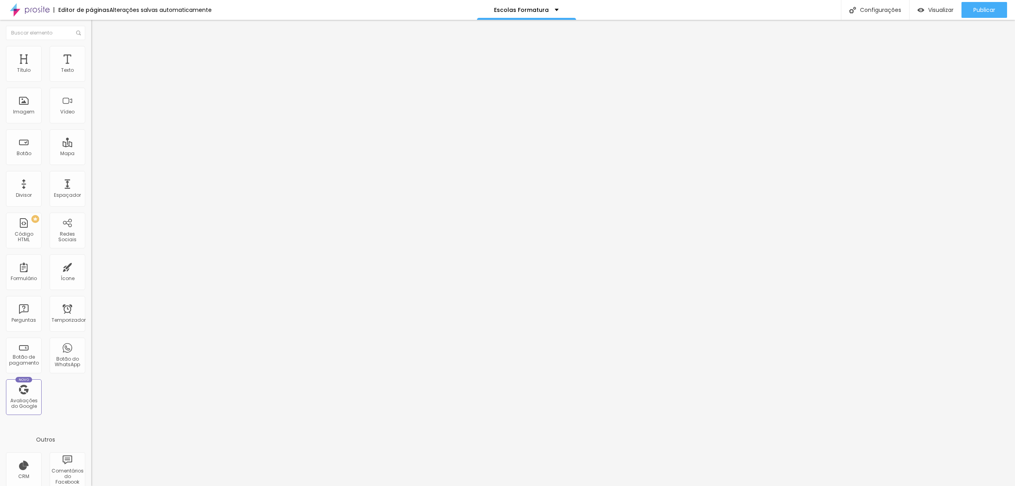
click at [91, 68] on span "Adicionar imagem" at bounding box center [116, 64] width 51 height 7
click at [19, 112] on font "Imagem" at bounding box center [23, 111] width 21 height 7
